Goal: Check status: Check status

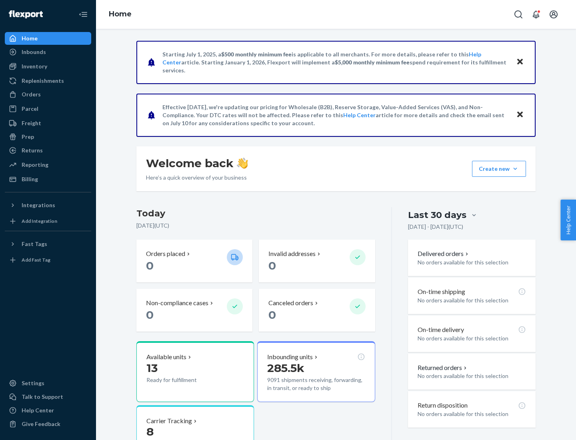
click at [515, 169] on button "Create new Create new inbound Create new order Create new product" at bounding box center [499, 169] width 54 height 16
click at [33, 52] on div "Inbounds" at bounding box center [34, 52] width 24 height 8
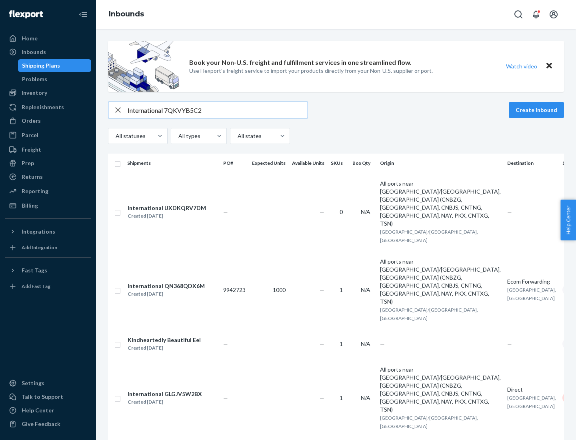
type input "International 7QKVYB5C29"
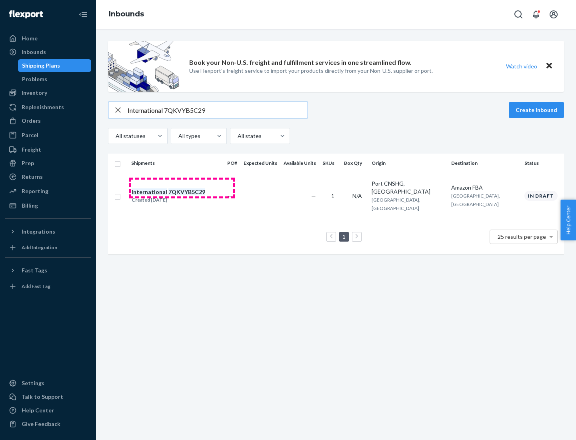
click at [182, 196] on div "Created [DATE]" at bounding box center [169, 200] width 74 height 8
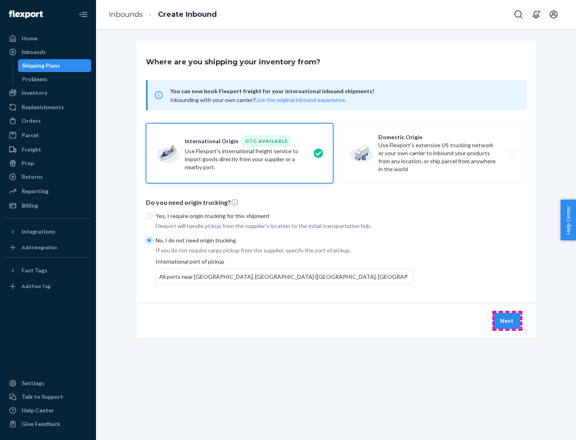
click at [507, 320] on button "Next" at bounding box center [506, 321] width 27 height 16
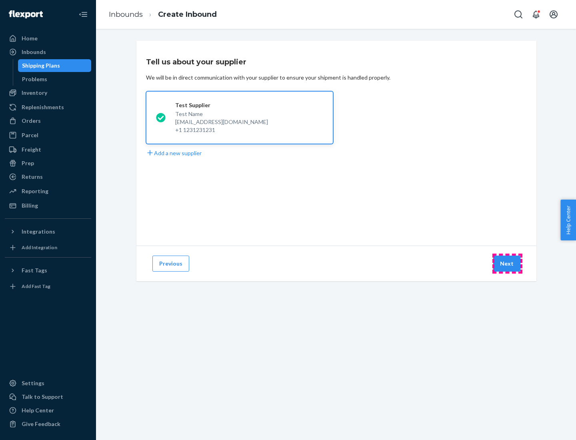
click at [507, 264] on button "Next" at bounding box center [506, 264] width 27 height 16
